Goal: Information Seeking & Learning: Learn about a topic

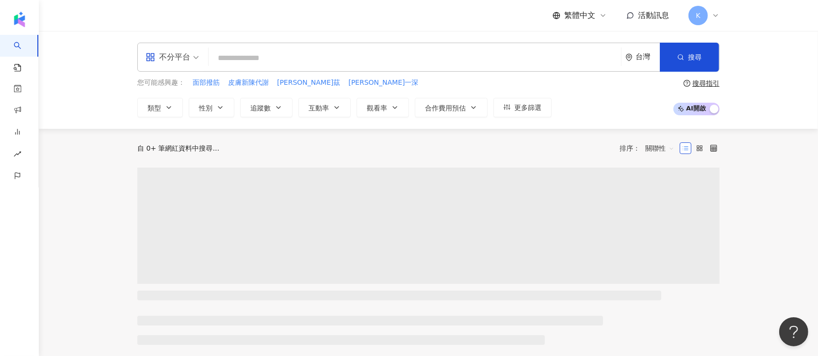
click at [513, 62] on input "search" at bounding box center [414, 58] width 404 height 18
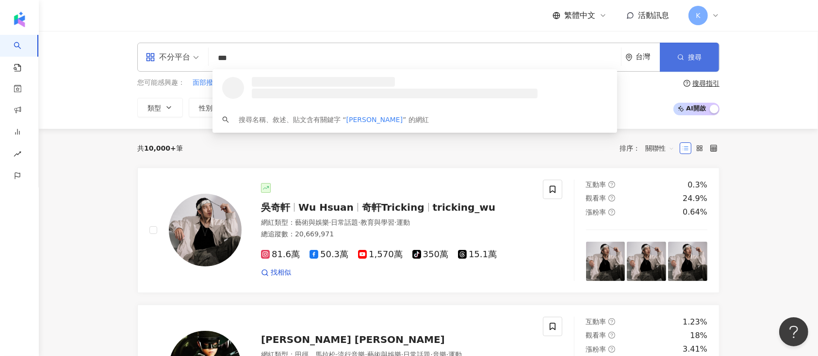
type input "***"
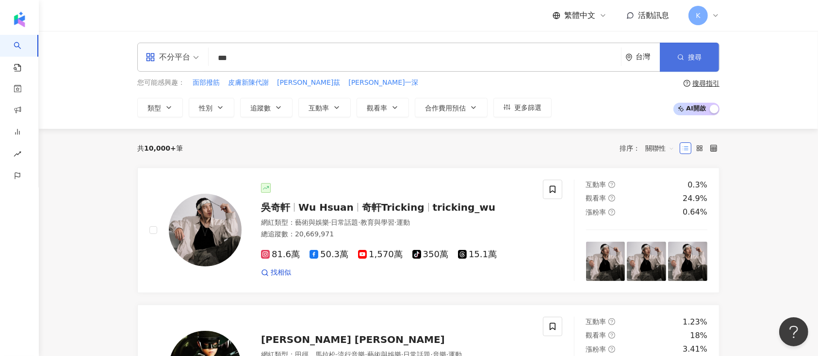
click at [688, 60] on span "搜尋" at bounding box center [695, 57] width 14 height 8
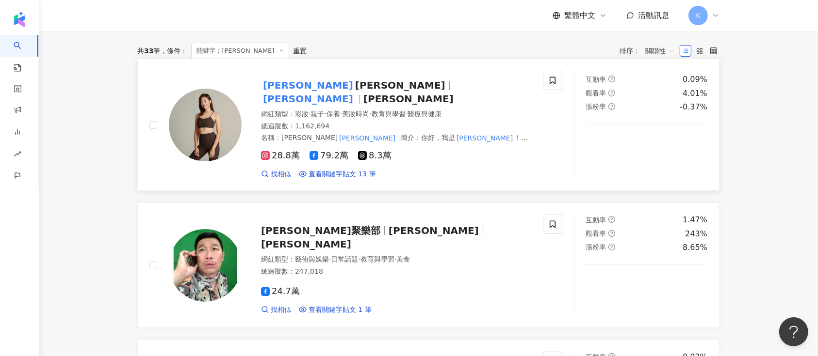
scroll to position [129, 0]
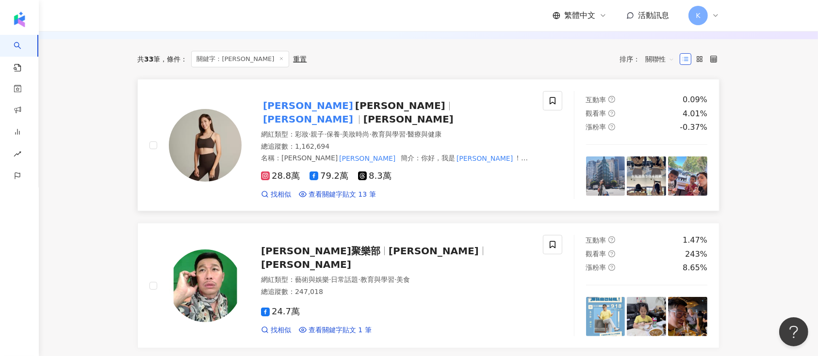
click at [355, 105] on span "Hope Lin" at bounding box center [400, 106] width 90 height 12
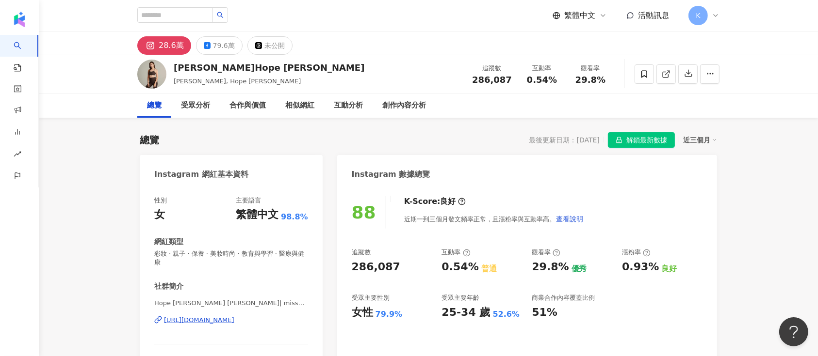
click at [712, 138] on icon at bounding box center [714, 140] width 5 height 5
click at [714, 77] on button "button" at bounding box center [709, 74] width 19 height 19
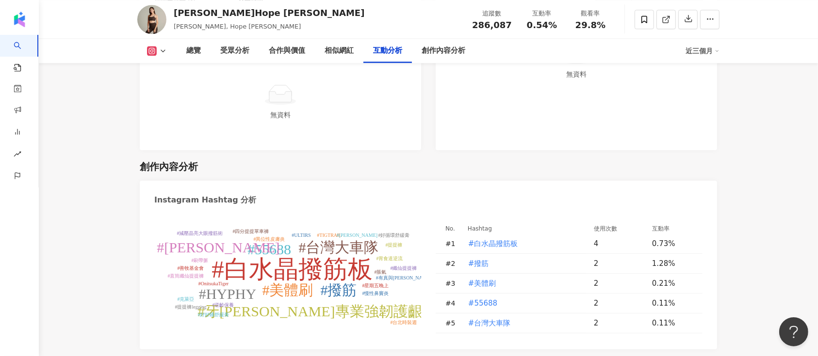
scroll to position [2457, 0]
click at [486, 240] on span "#白水晶撥筋板" at bounding box center [493, 245] width 50 height 11
type input "*******"
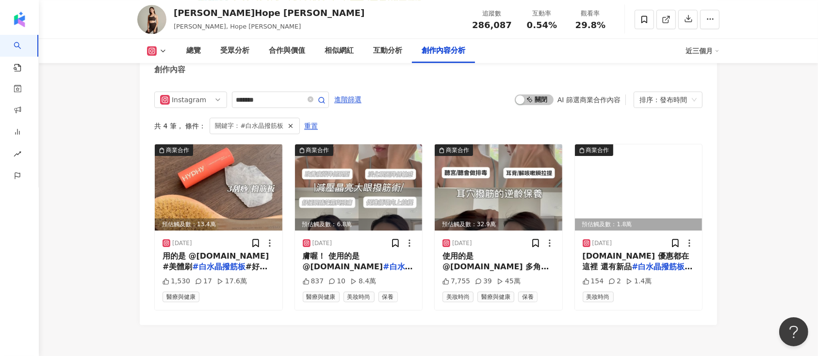
scroll to position [2792, 0]
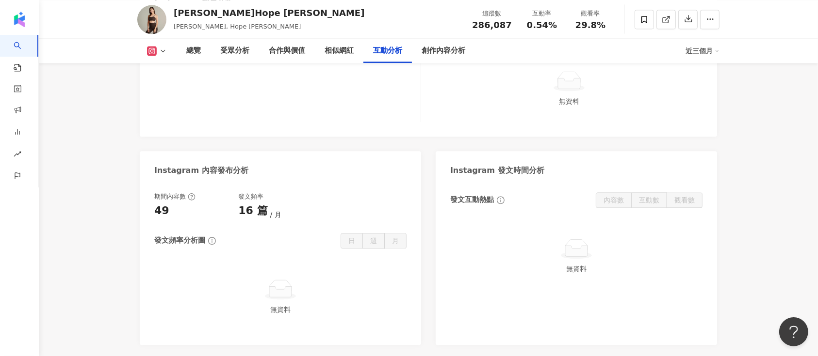
scroll to position [2716, 0]
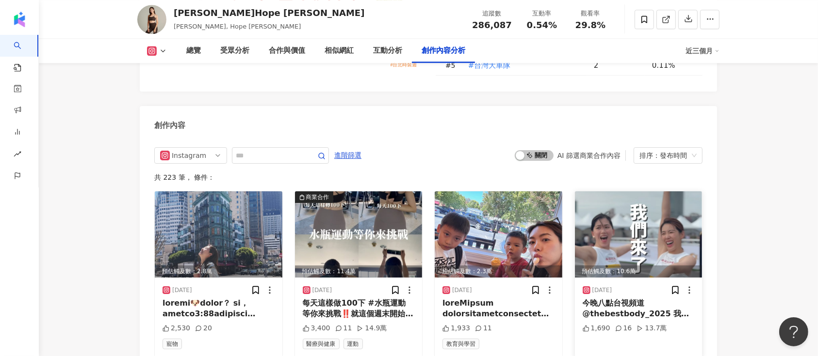
click at [625, 298] on div "今晚八點台視頻道 @thebestbody_2025 我們來了‼️ @sienna.chang.16 電視📺沒看到 也可以訂閱 #最強的身體 YT頻道 一起熱…" at bounding box center [638, 309] width 112 height 22
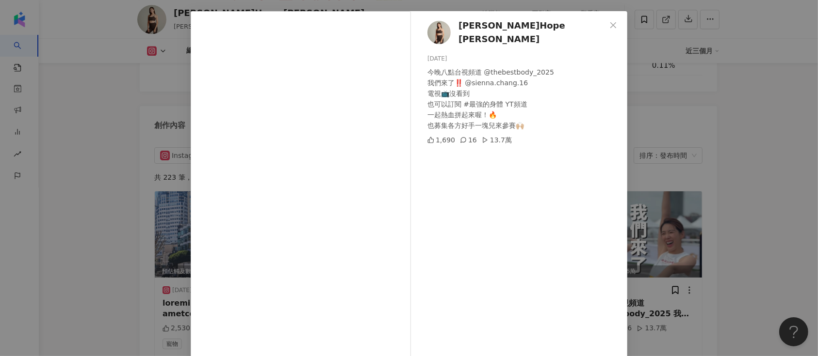
scroll to position [0, 0]
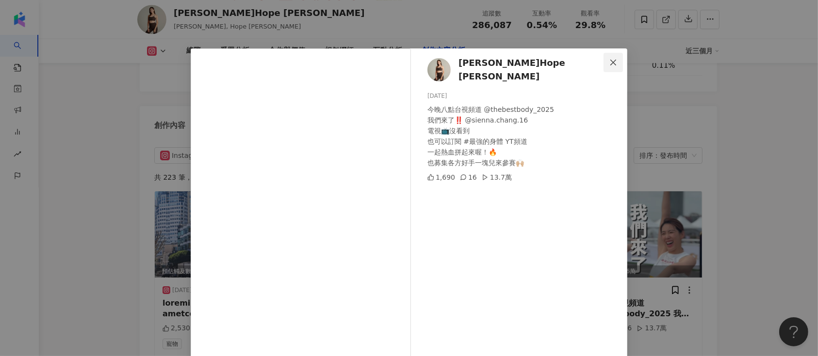
click at [610, 60] on icon "close" at bounding box center [613, 63] width 8 height 8
